Goal: Task Accomplishment & Management: Use online tool/utility

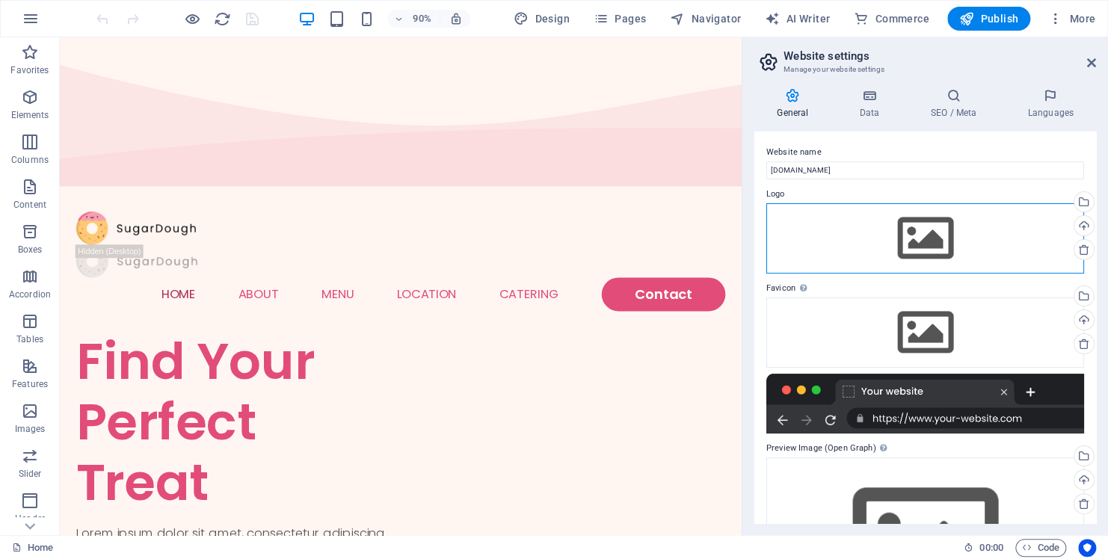
click at [901, 238] on div "Drag files here, click to choose files or select files from Files or our free s…" at bounding box center [925, 238] width 318 height 70
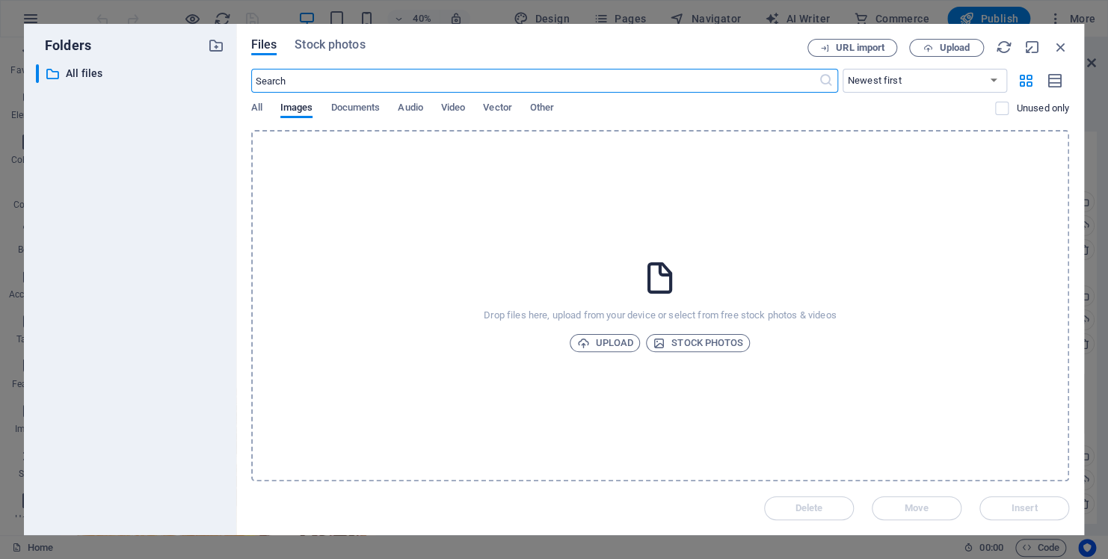
click at [327, 80] on input "text" at bounding box center [534, 81] width 567 height 24
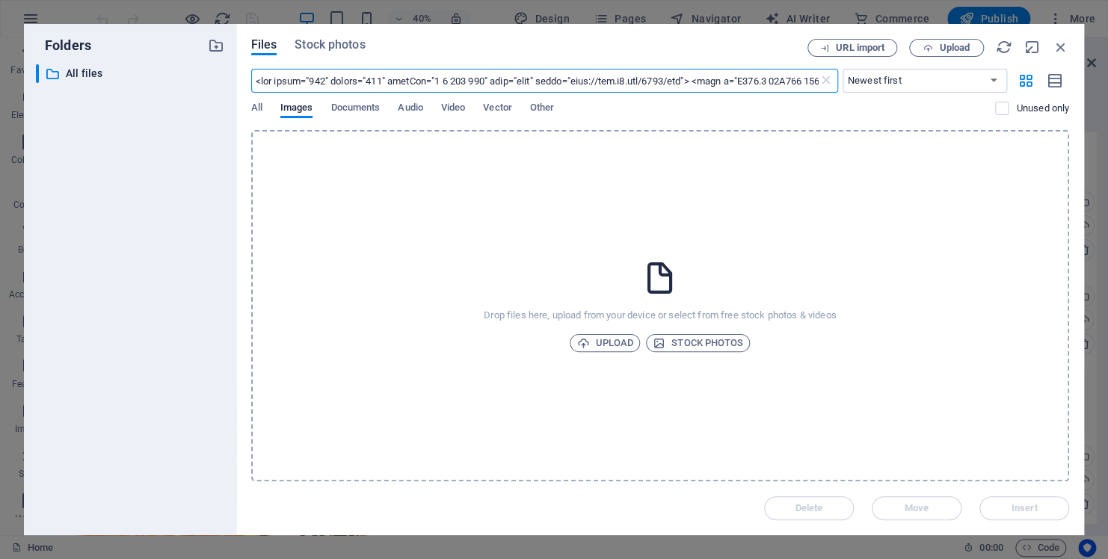
scroll to position [0, 8803]
type input "<svg width="254" height="335" viewBox="0 0 254 335" fill="none" xmlns="[URL][DO…"
click at [851, 48] on span "URL import" at bounding box center [860, 47] width 49 height 9
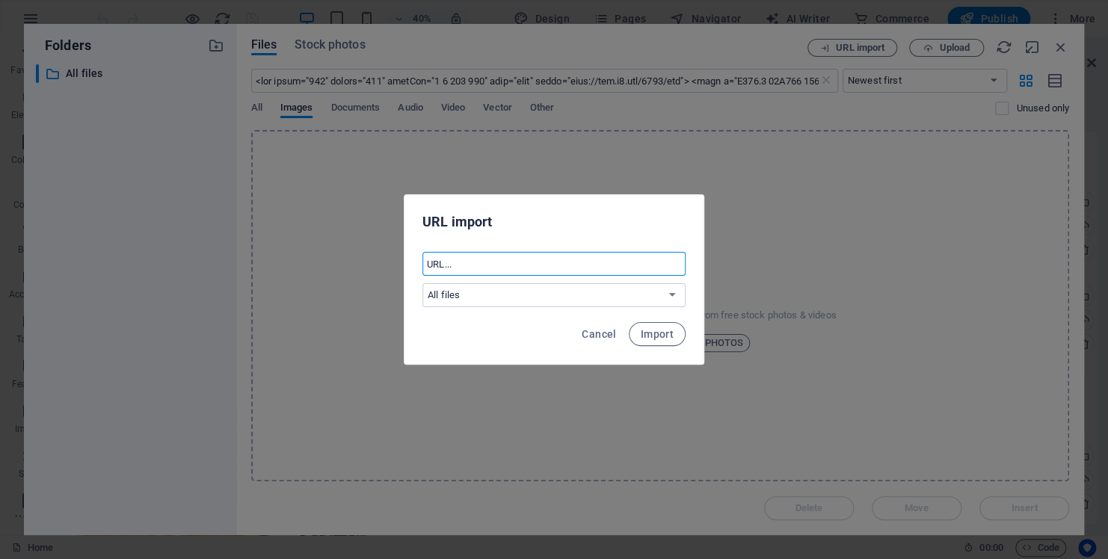
click at [519, 264] on input "text" at bounding box center [553, 264] width 263 height 24
paste input "<svg width="254" height="335" viewBox="0 0 254 335" fill="none" xmlns="[URL][DO…"
type input "<svg width="254" height="335" viewBox="0 0 254 335" fill="none" xmlns="[URL][DO…"
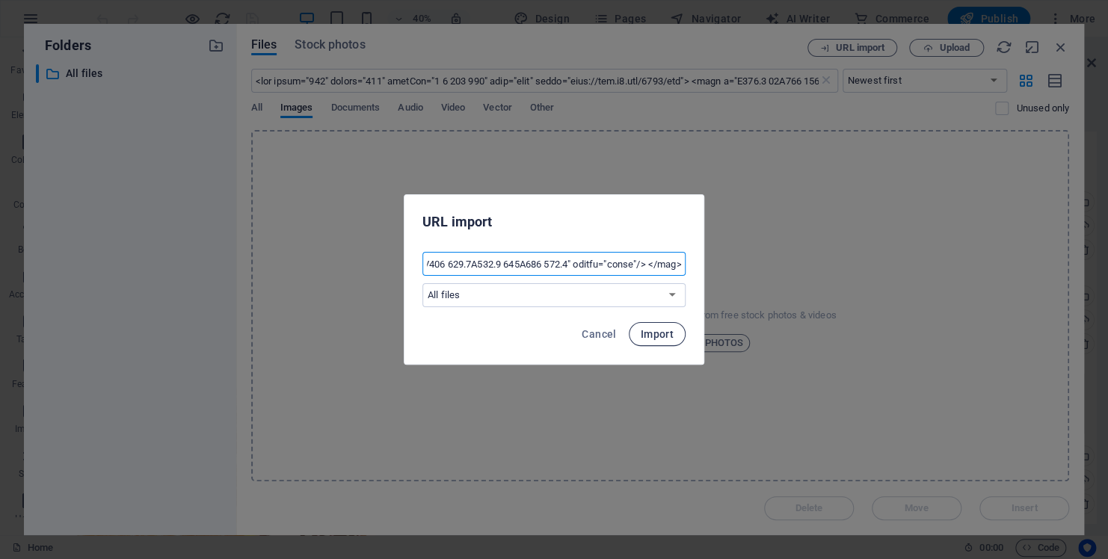
click at [650, 339] on span "Import" at bounding box center [656, 334] width 33 height 12
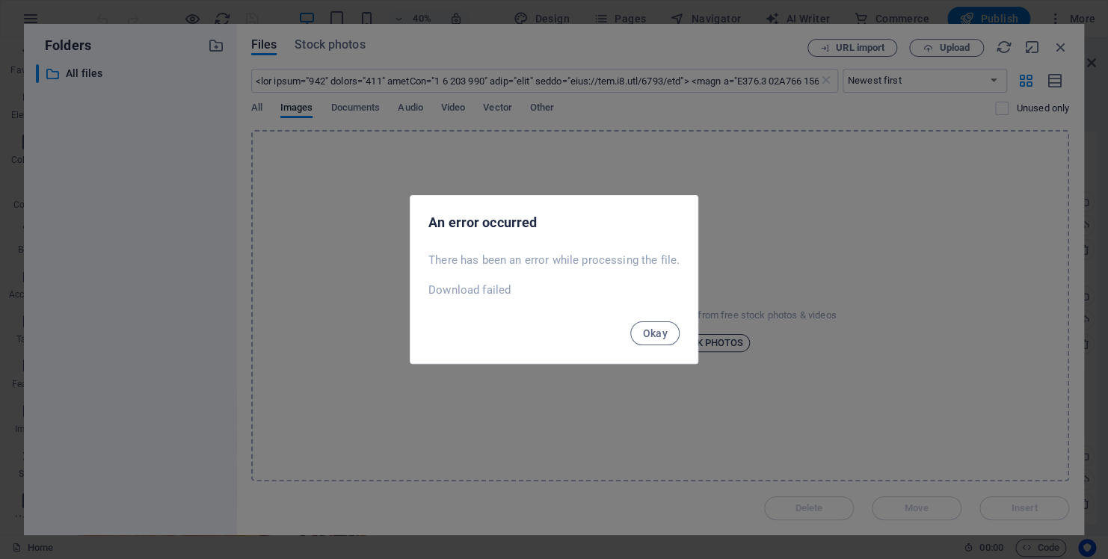
click at [658, 338] on span "Okay" at bounding box center [654, 333] width 25 height 12
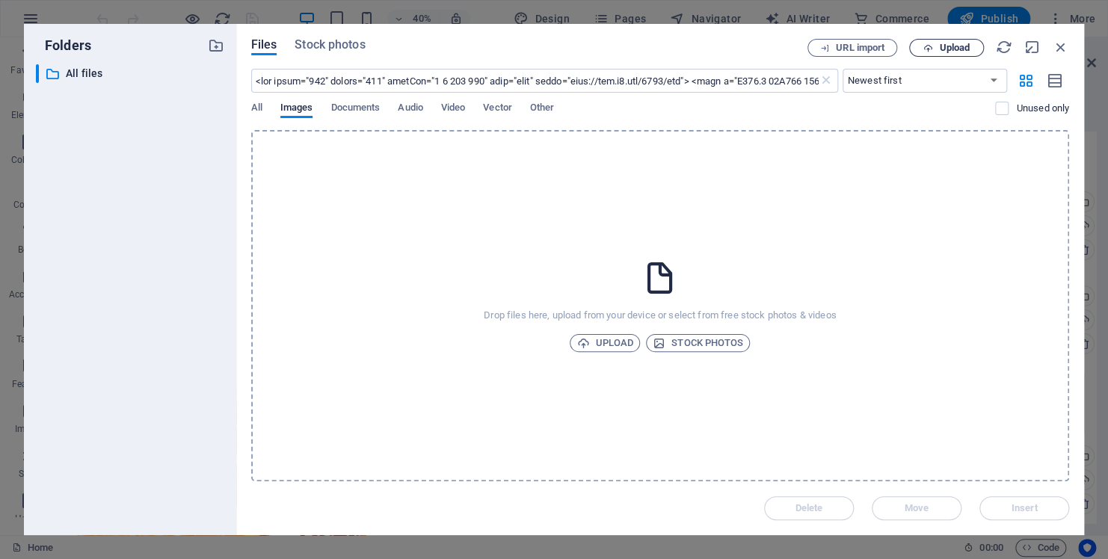
click at [939, 49] on span "Upload" at bounding box center [954, 47] width 31 height 9
click at [552, 108] on span "Other" at bounding box center [542, 109] width 24 height 21
click at [916, 78] on select "Newest first Oldest first Name (A-Z) Name (Z-A) Size (0-9) Size (9-0) Resolutio…" at bounding box center [924, 81] width 164 height 24
click at [754, 233] on div "Drop files here, upload from your device or select from free stock photos & vid…" at bounding box center [660, 305] width 818 height 351
click at [694, 350] on span "Stock photos" at bounding box center [697, 343] width 90 height 18
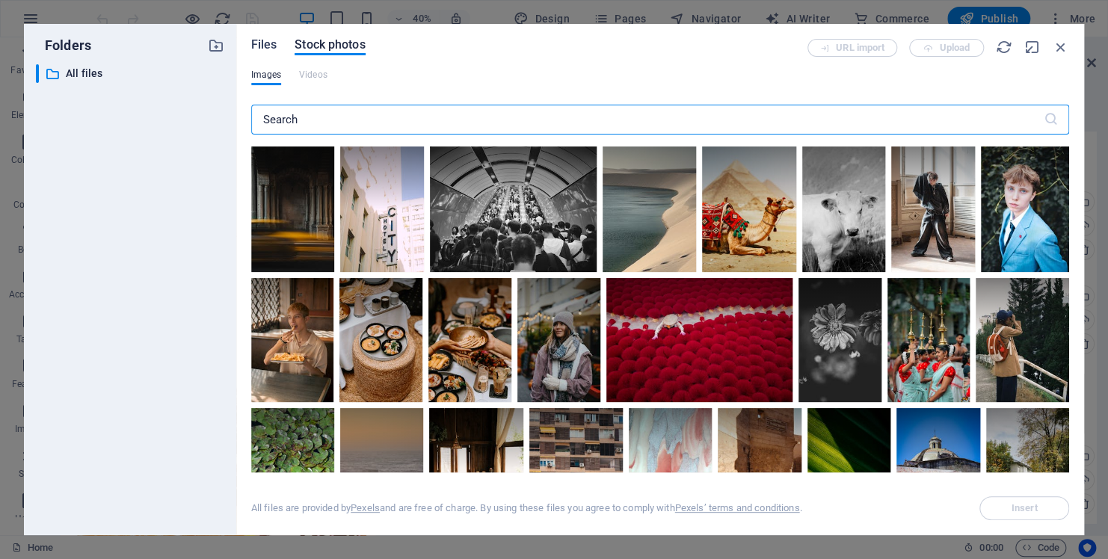
click at [262, 46] on span "Files" at bounding box center [264, 45] width 26 height 18
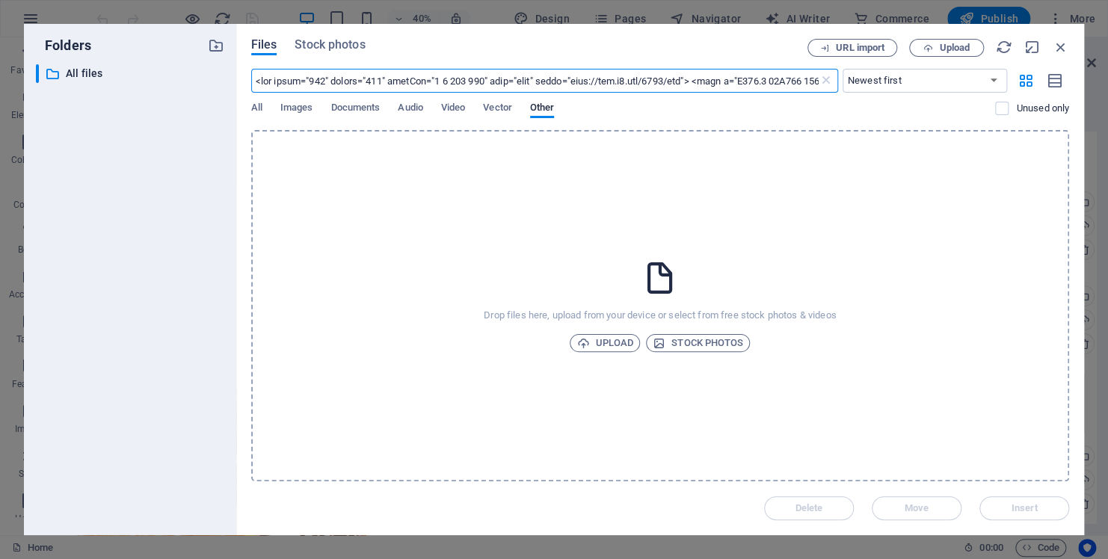
scroll to position [0, 8803]
click at [365, 80] on input "text" at bounding box center [534, 81] width 567 height 24
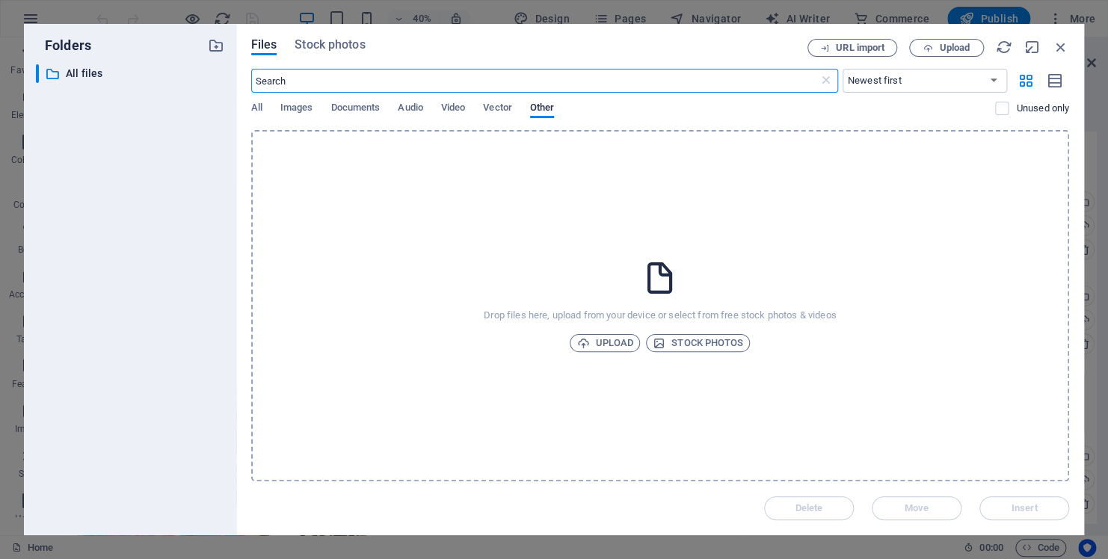
scroll to position [0, 0]
click at [327, 43] on span "Stock photos" at bounding box center [329, 45] width 70 height 18
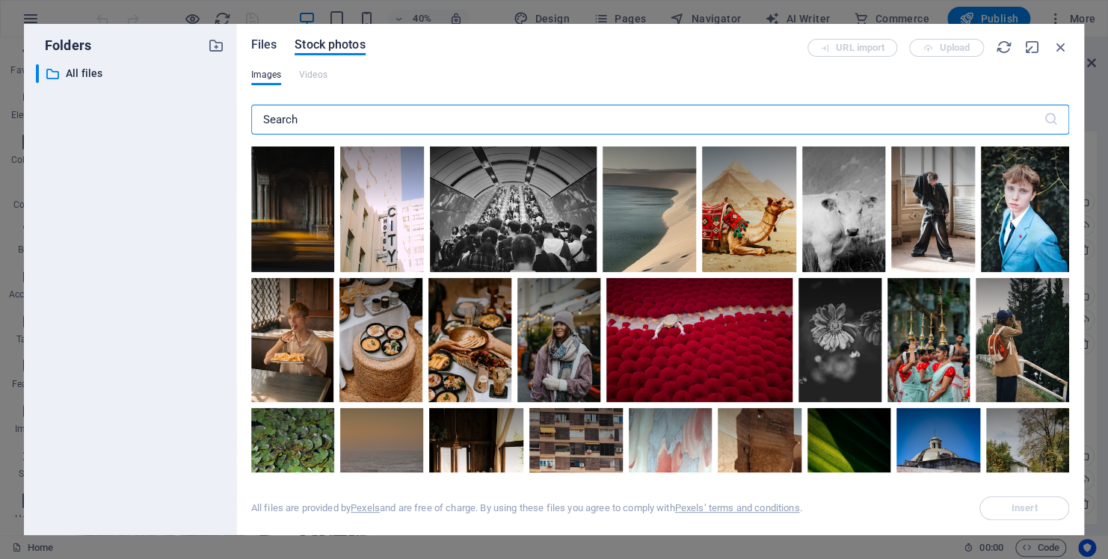
click at [270, 48] on span "Files" at bounding box center [264, 45] width 26 height 18
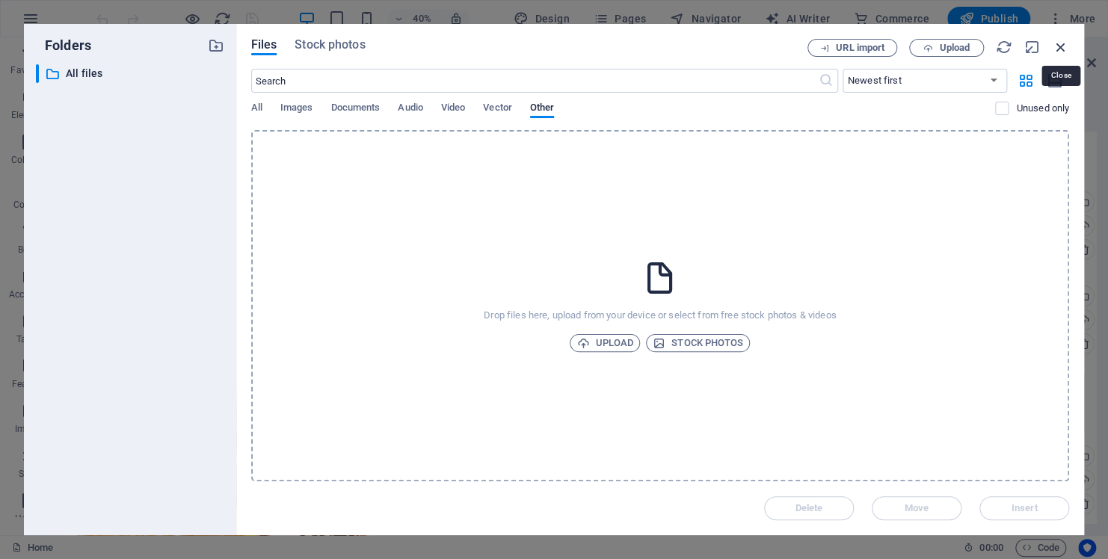
click at [1066, 47] on icon "button" at bounding box center [1060, 47] width 16 height 16
